Goal: Find specific page/section: Find specific page/section

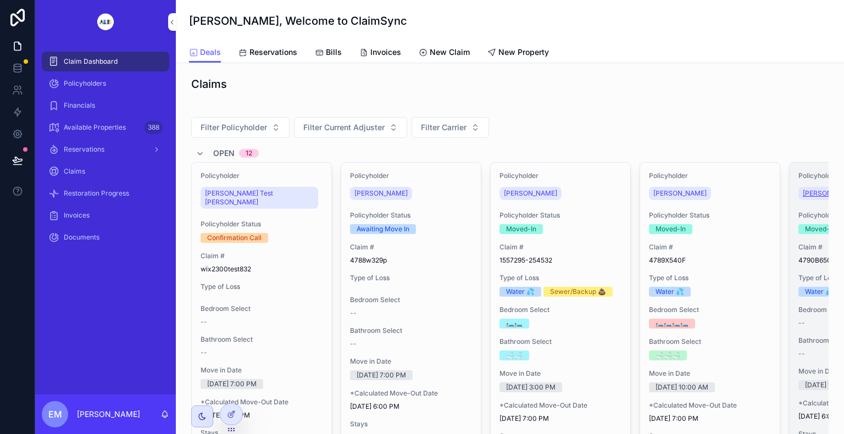
click at [819, 187] on link "[PERSON_NAME]" at bounding box center [830, 193] width 62 height 13
